Goal: Task Accomplishment & Management: Use online tool/utility

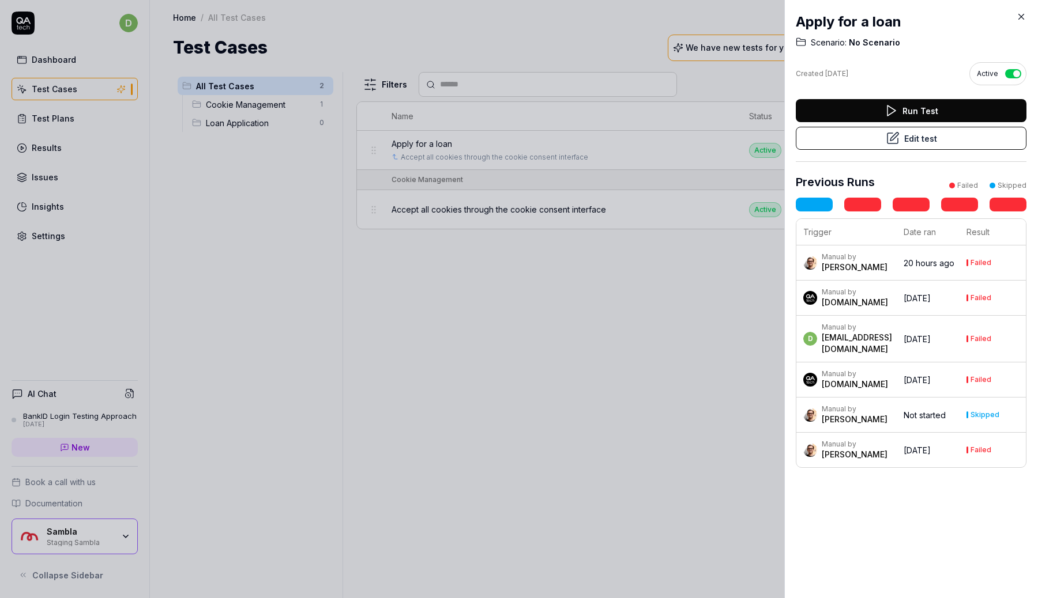
click at [932, 46] on div "Scenario: No Scenario" at bounding box center [910, 43] width 231 height 12
click at [1017, 18] on icon at bounding box center [1021, 17] width 10 height 10
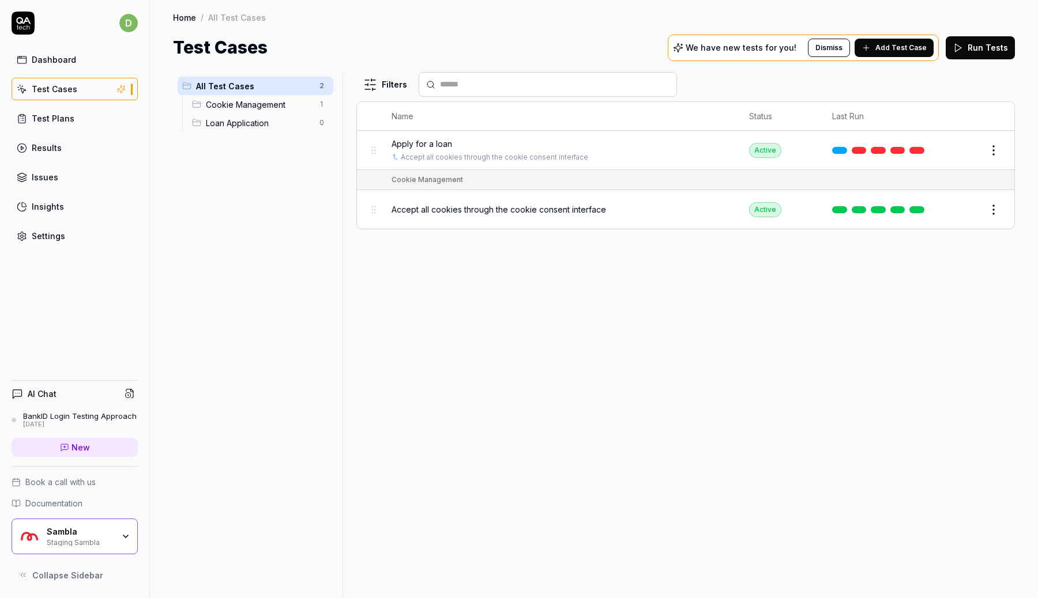
click at [462, 140] on div "Apply for a loan" at bounding box center [558, 144] width 334 height 12
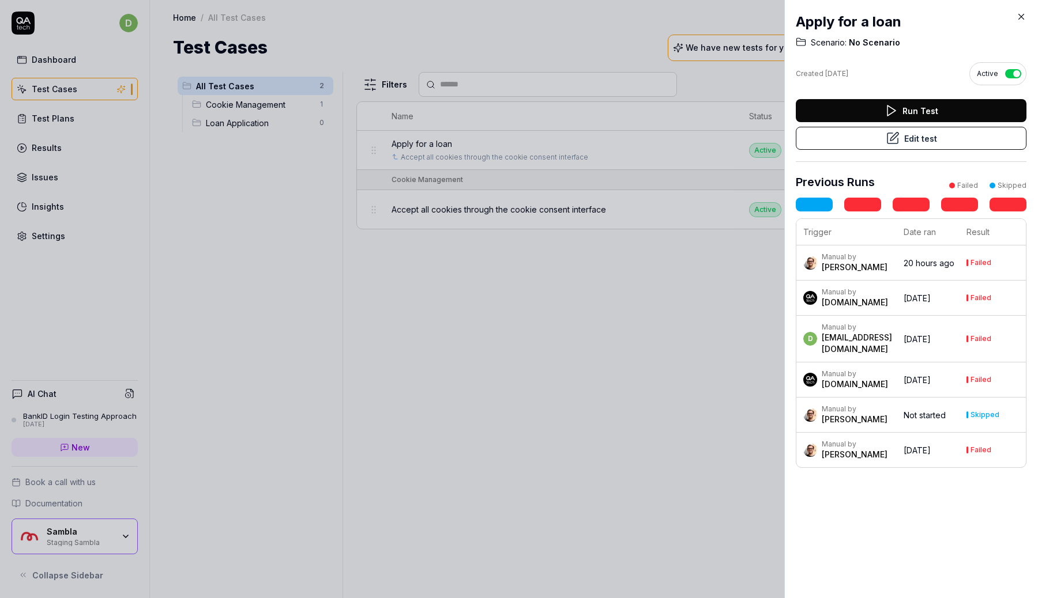
click at [903, 134] on button "Edit test" at bounding box center [910, 138] width 231 height 23
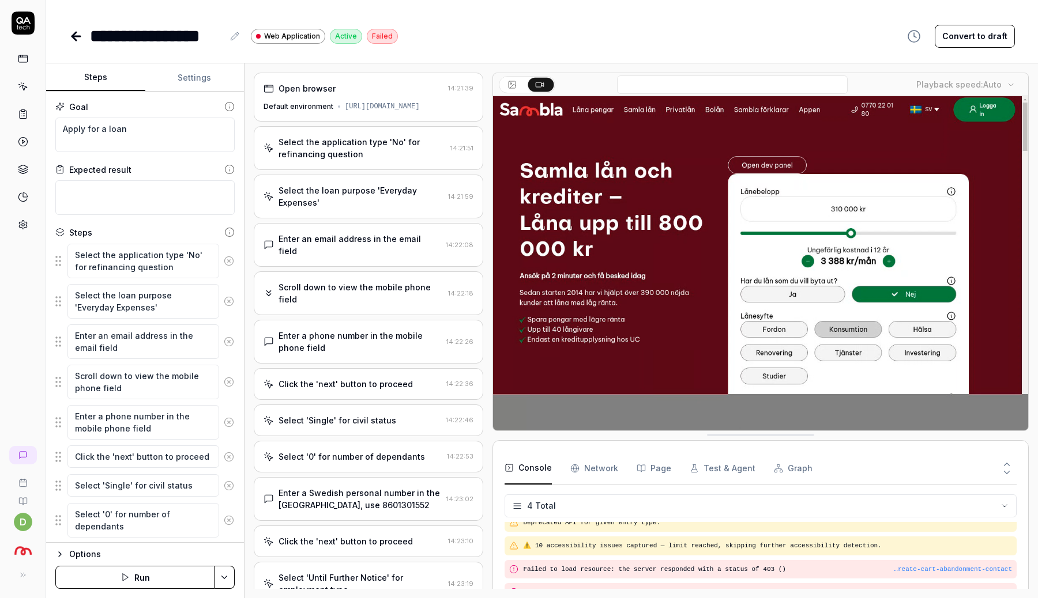
click at [394, 110] on div "[URL][DOMAIN_NAME]" at bounding box center [382, 106] width 75 height 10
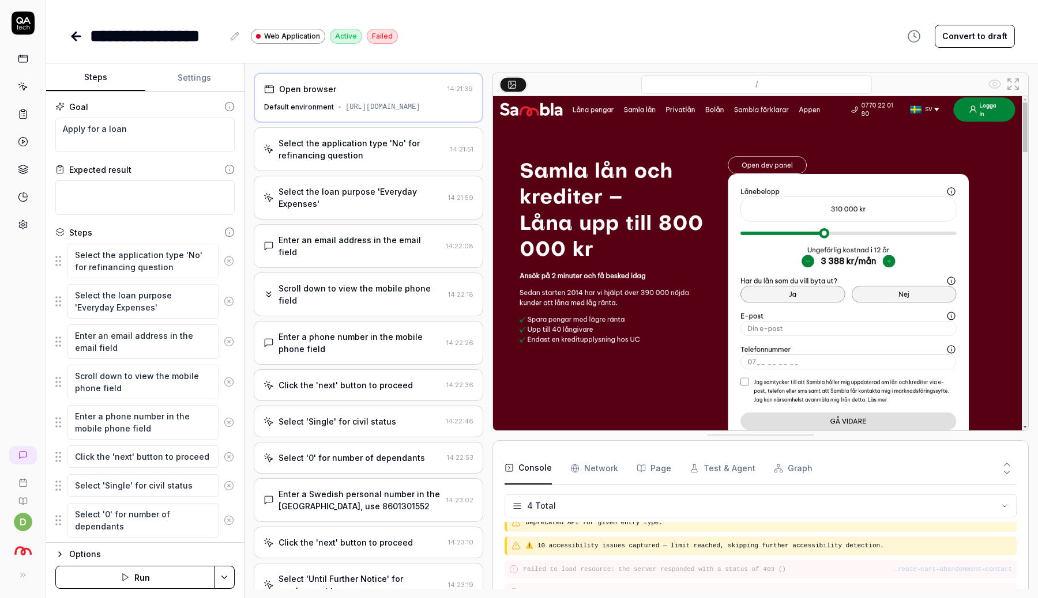
click at [360, 161] on div "Select the application type 'No' for refinancing question" at bounding box center [361, 149] width 167 height 24
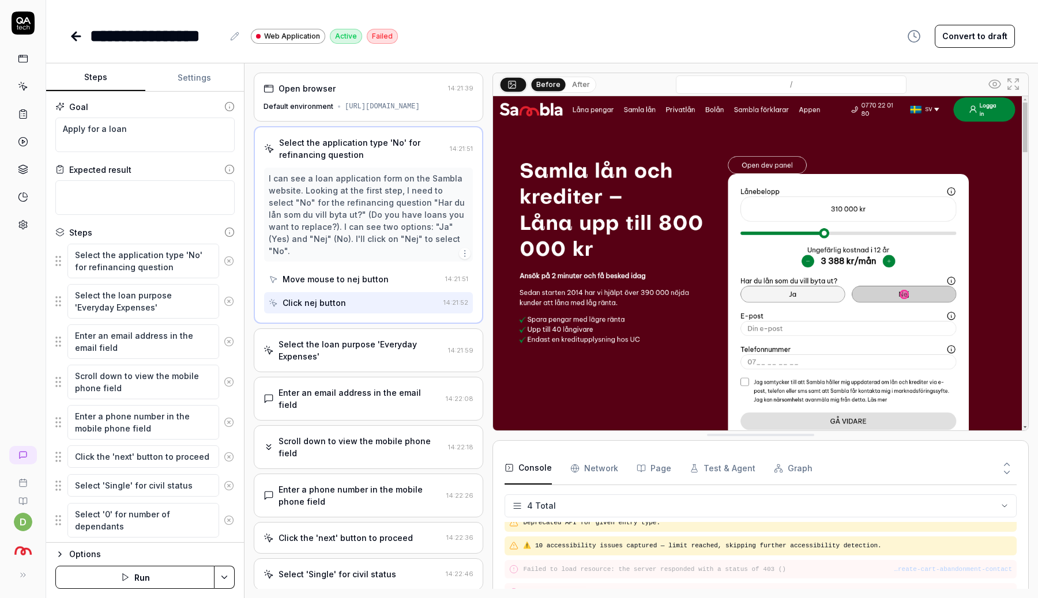
click at [368, 345] on div "Select the loan purpose 'Everyday Expenses'" at bounding box center [360, 350] width 165 height 24
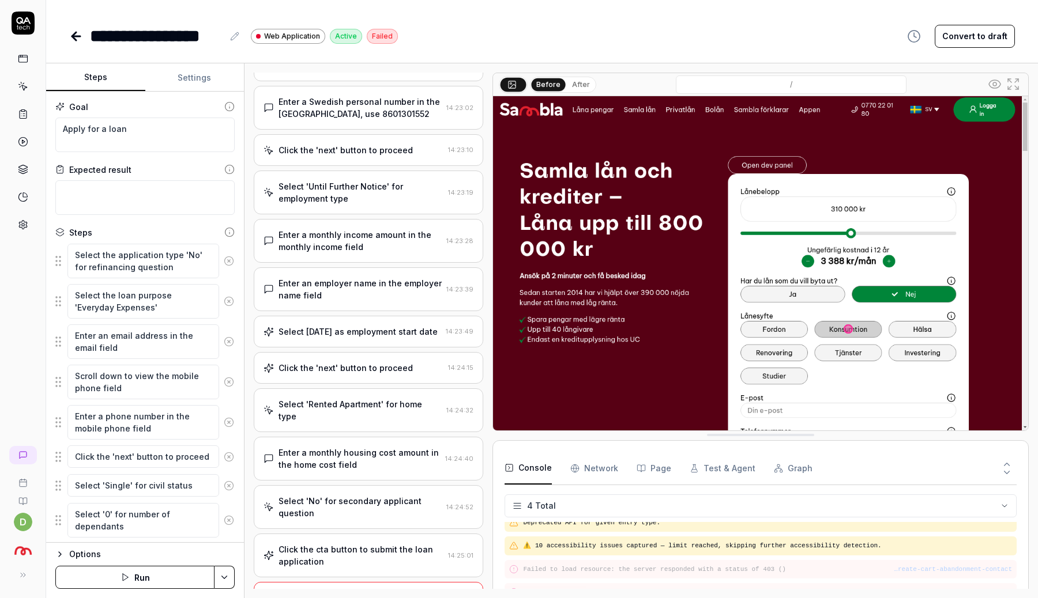
scroll to position [556, 0]
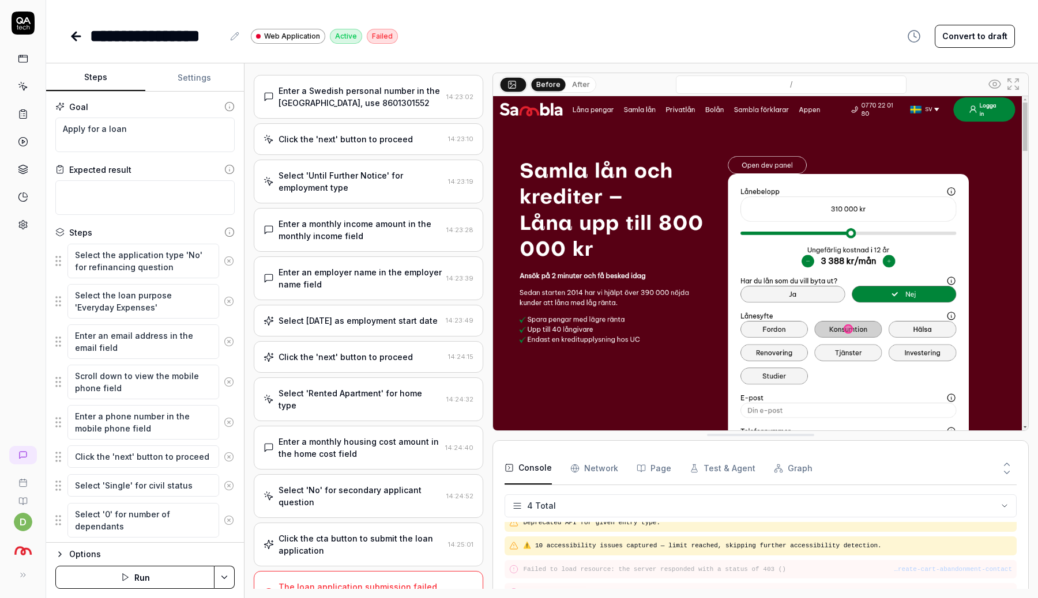
click at [371, 581] on div "The loan application submission failed due to a technical error on the website." at bounding box center [359, 593] width 163 height 24
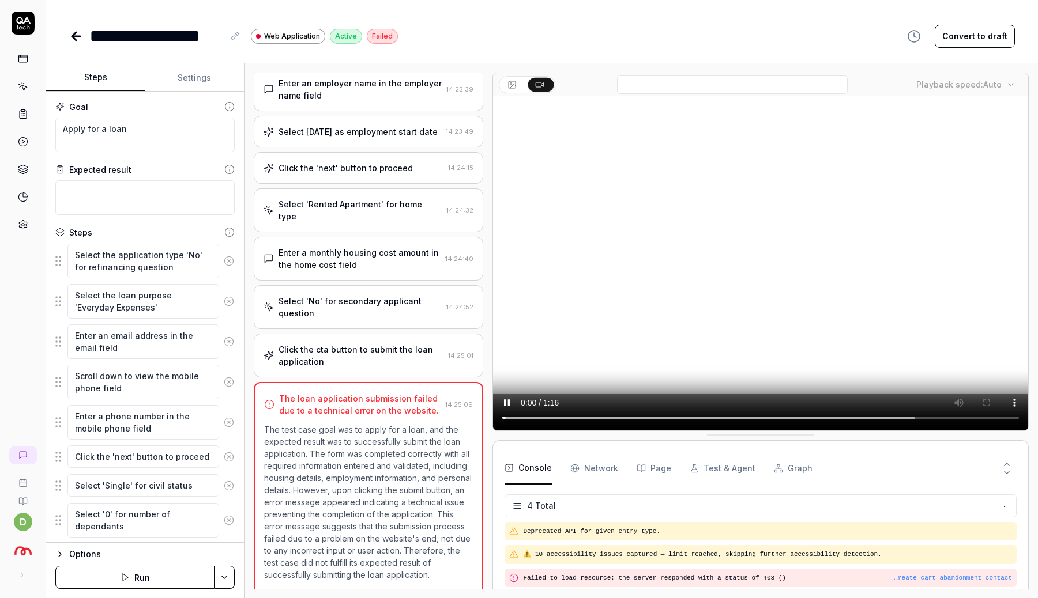
scroll to position [594, 0]
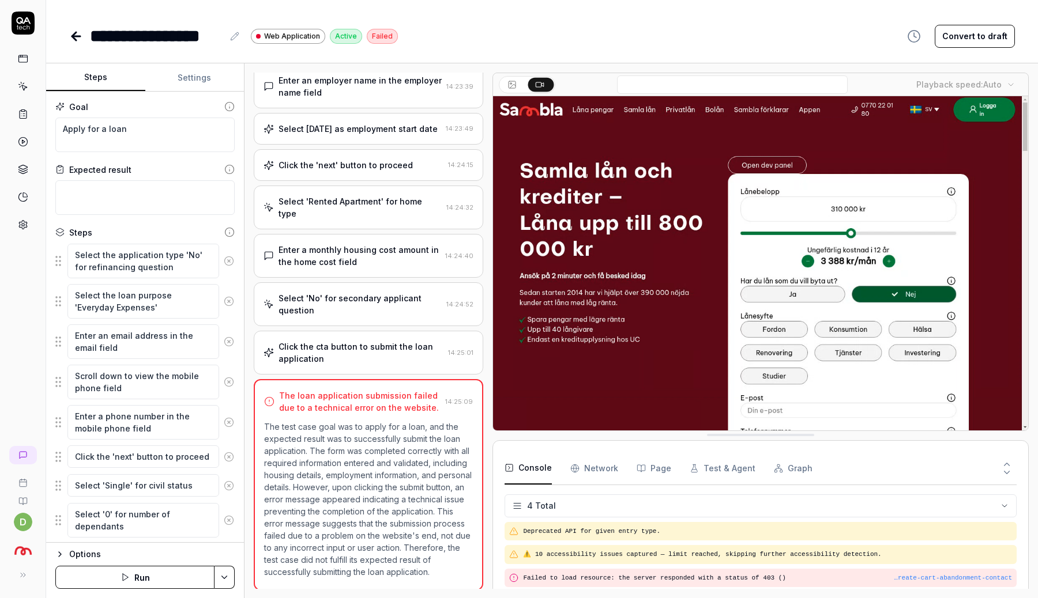
click at [602, 476] on Requests "Network" at bounding box center [594, 468] width 48 height 32
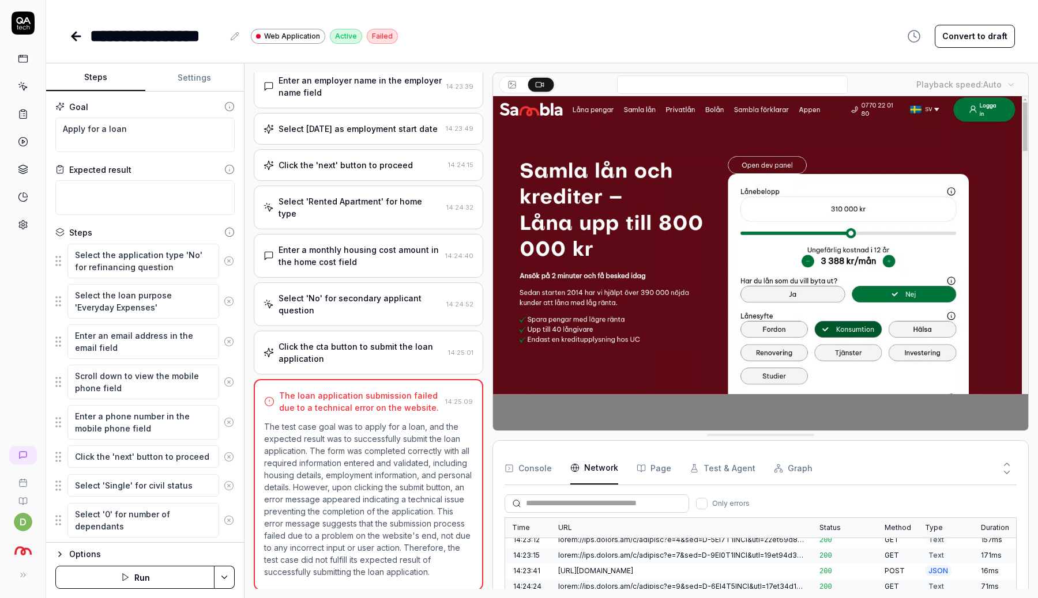
scroll to position [0, 0]
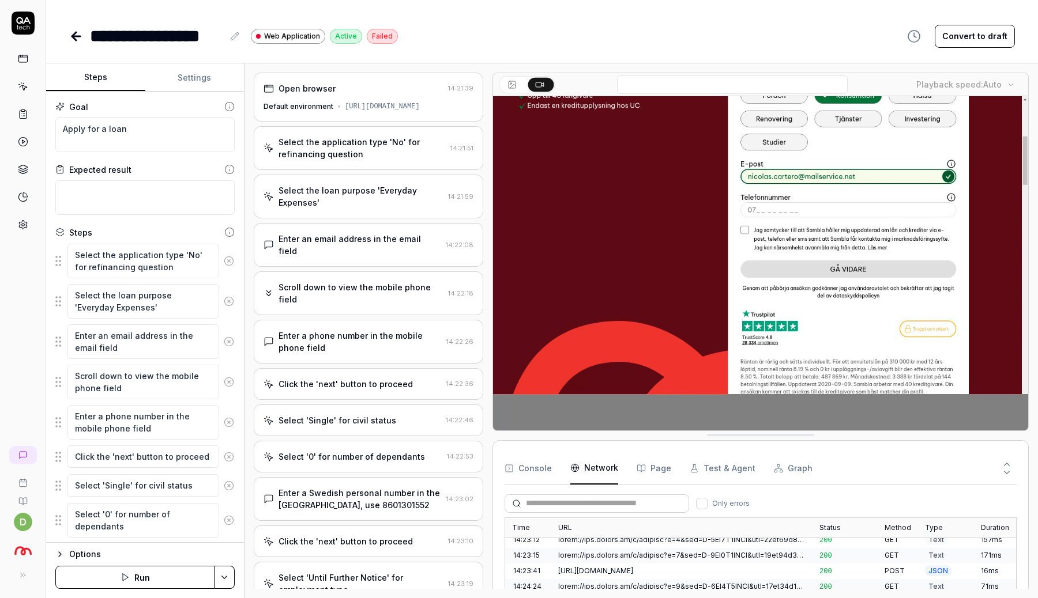
click at [80, 39] on icon at bounding box center [76, 36] width 14 height 14
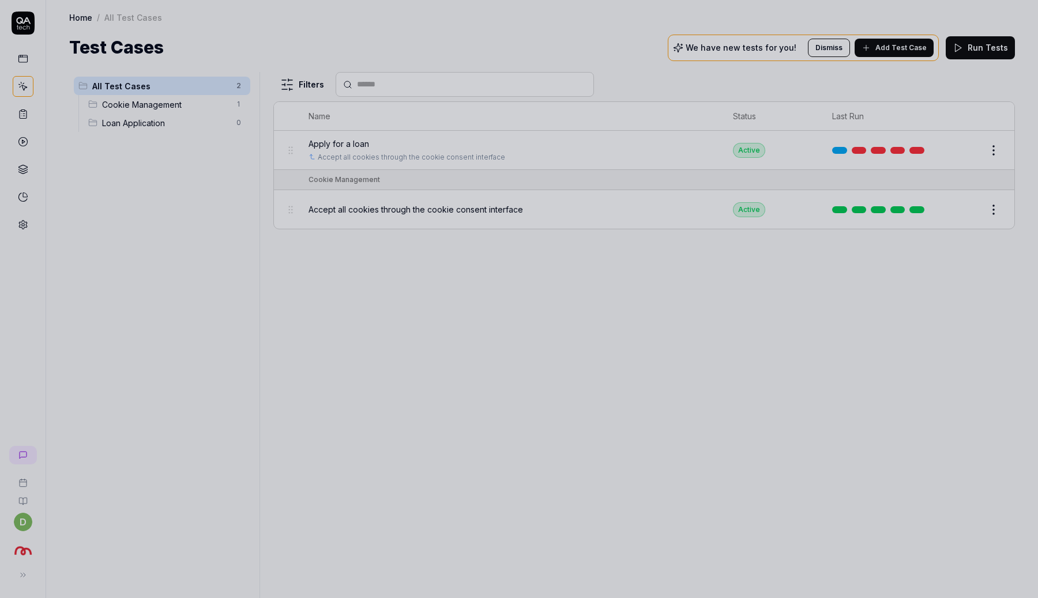
click at [685, 349] on div at bounding box center [519, 299] width 1038 height 598
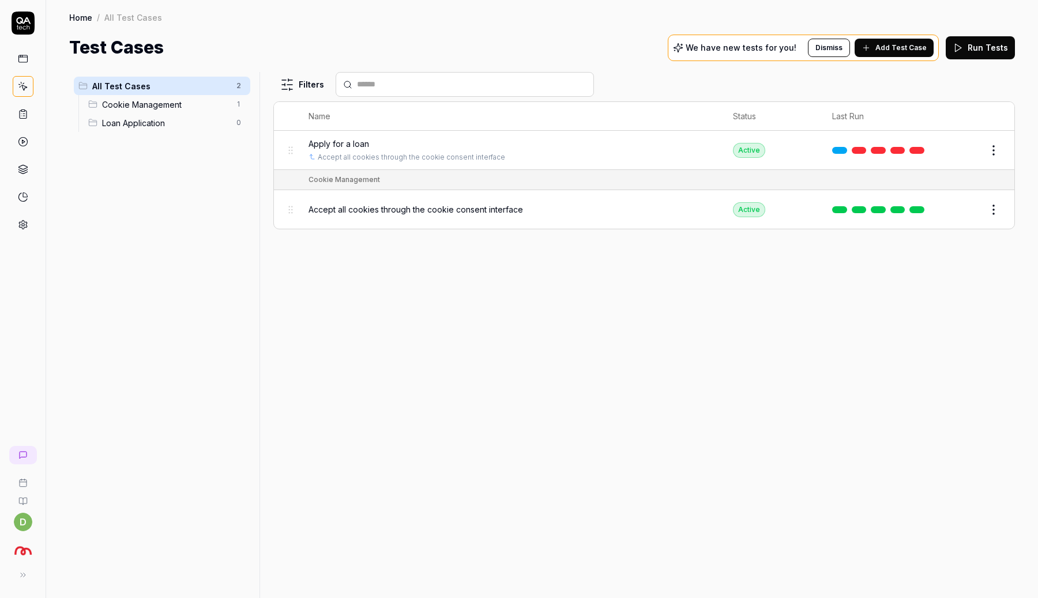
click at [402, 203] on span "Accept all cookies through the cookie consent interface" at bounding box center [415, 209] width 214 height 12
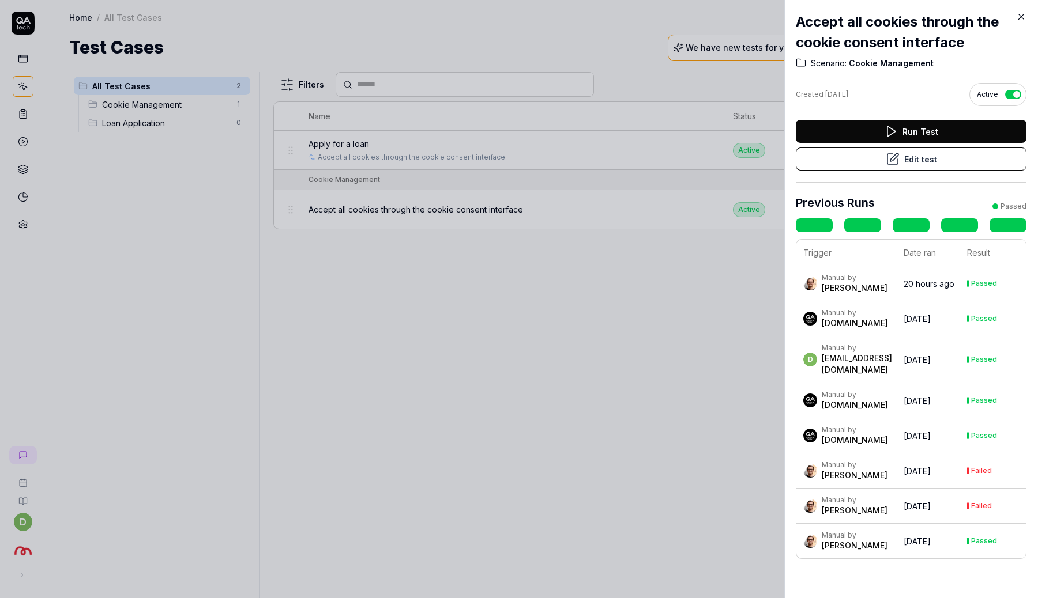
click at [915, 159] on button "Edit test" at bounding box center [910, 159] width 231 height 23
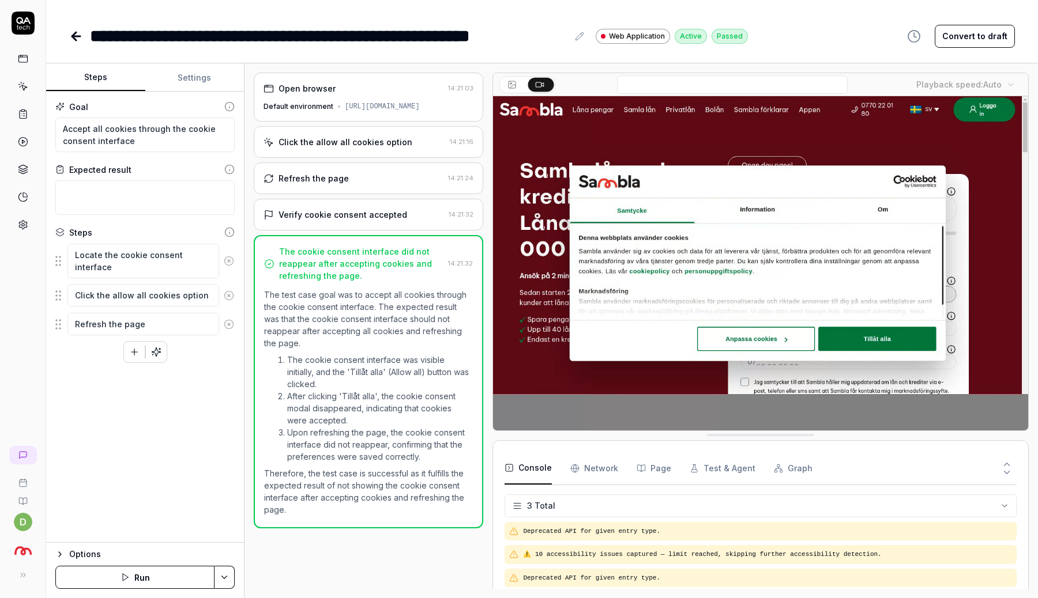
click at [369, 148] on div "Click the allow all cookies option" at bounding box center [345, 142] width 134 height 12
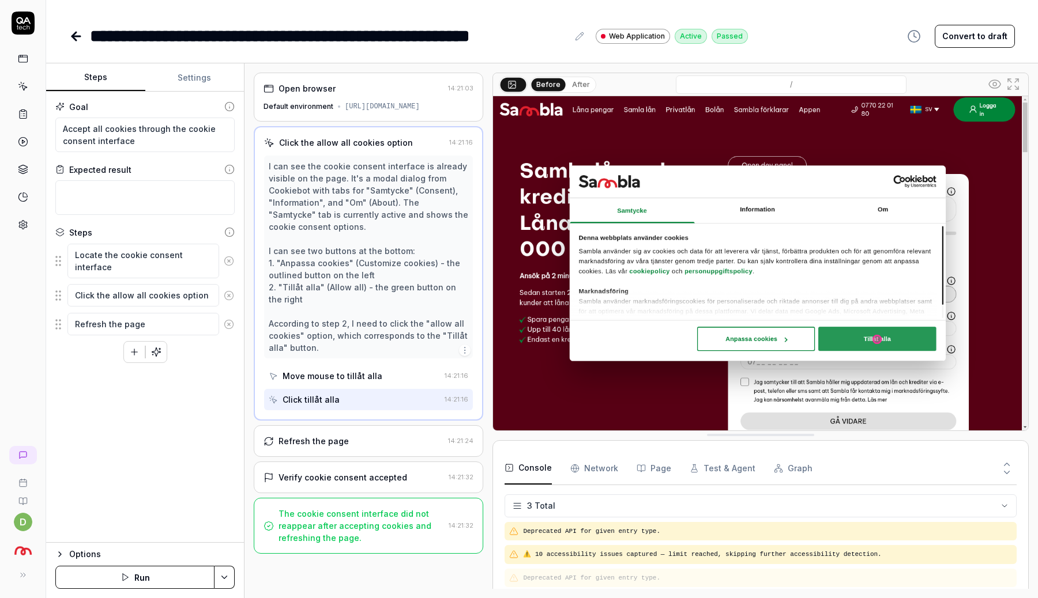
click at [361, 446] on div "Refresh the page" at bounding box center [353, 441] width 180 height 12
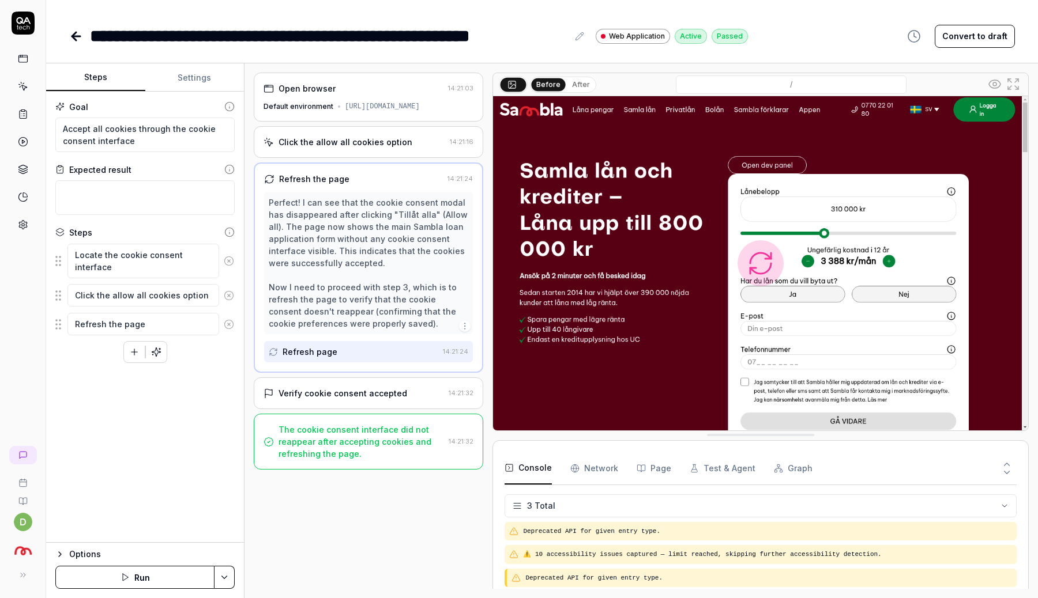
click at [359, 399] on div "Verify cookie consent accepted" at bounding box center [342, 393] width 129 height 12
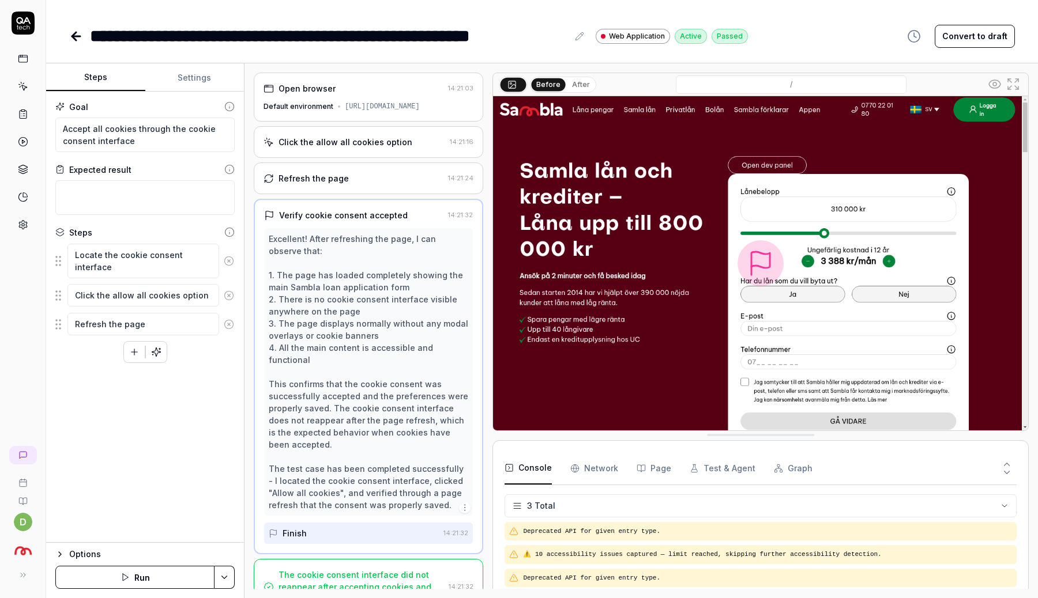
type textarea "*"
